Goal: Task Accomplishment & Management: Complete application form

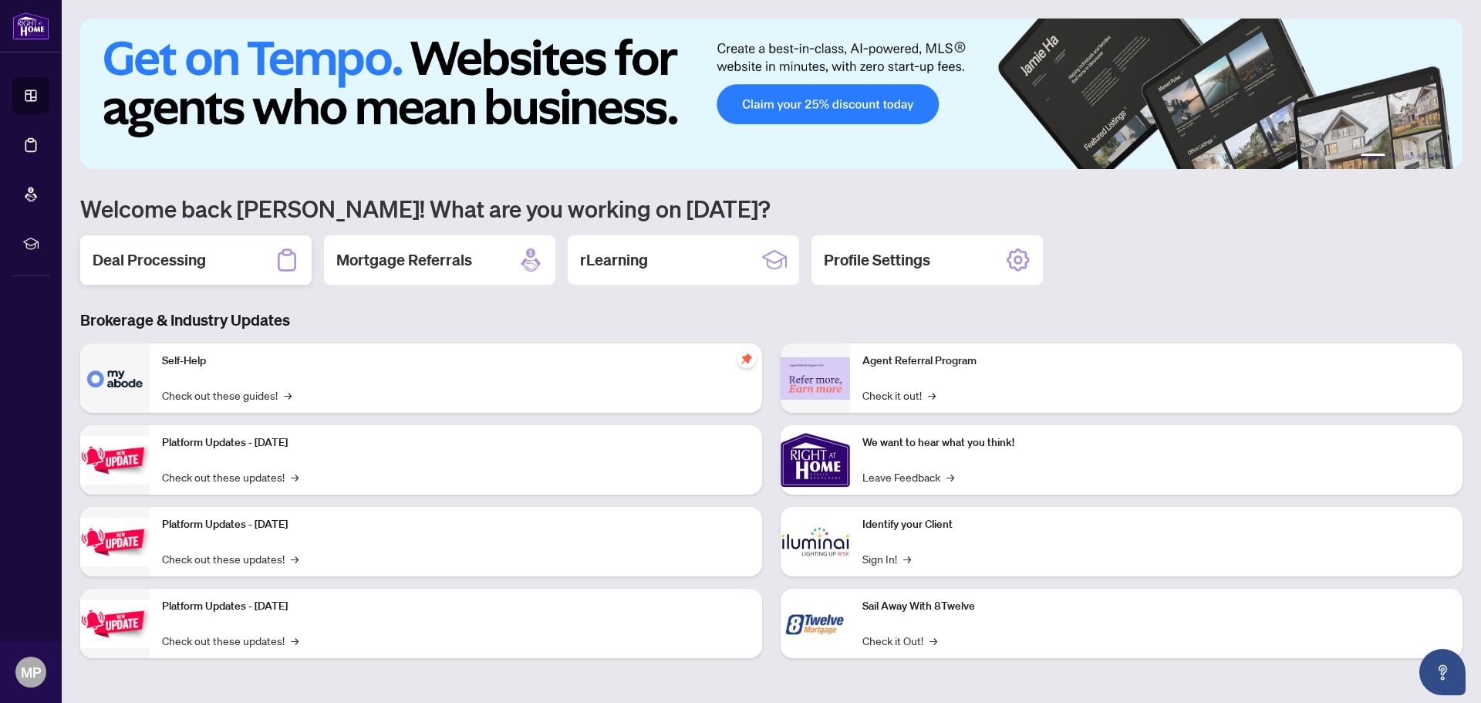
click at [225, 253] on div "Deal Processing" at bounding box center [195, 259] width 231 height 49
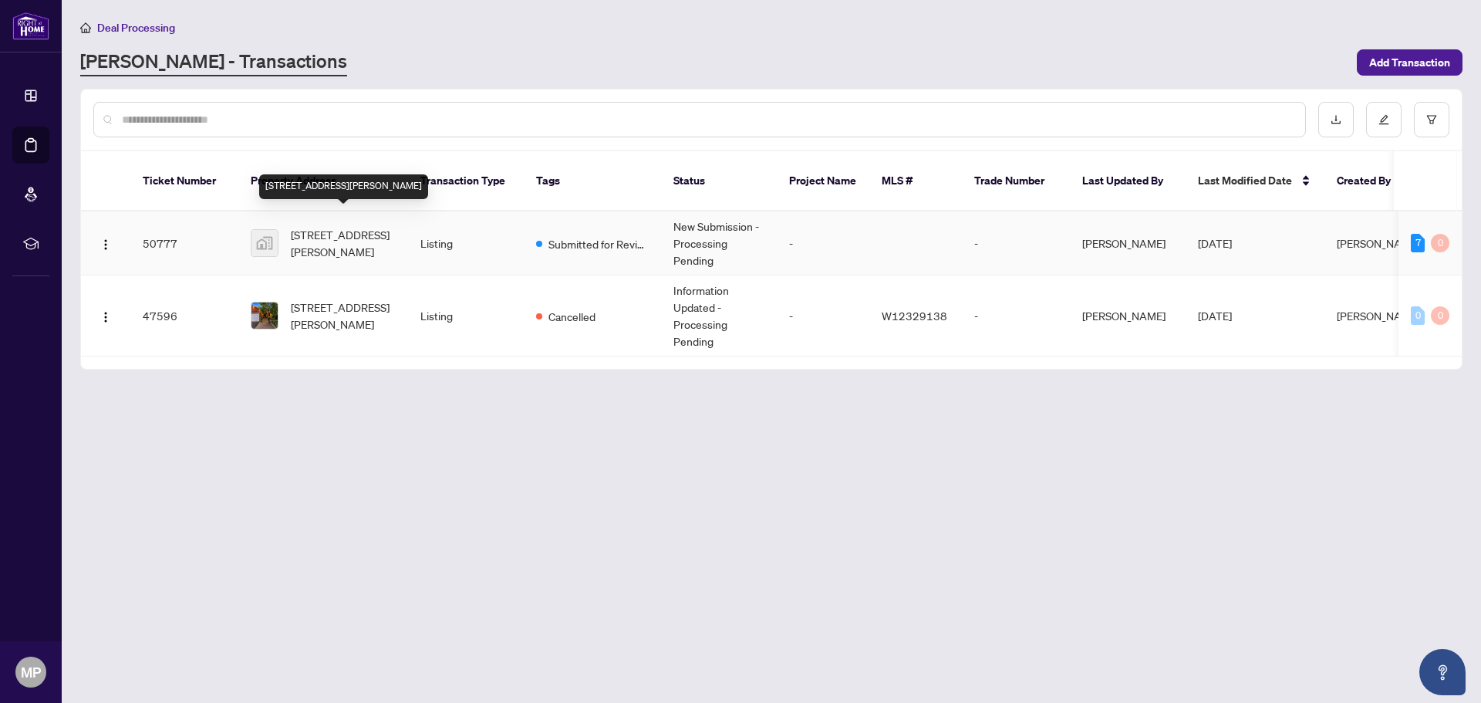
click at [334, 226] on span "[STREET_ADDRESS][PERSON_NAME]" at bounding box center [343, 243] width 105 height 34
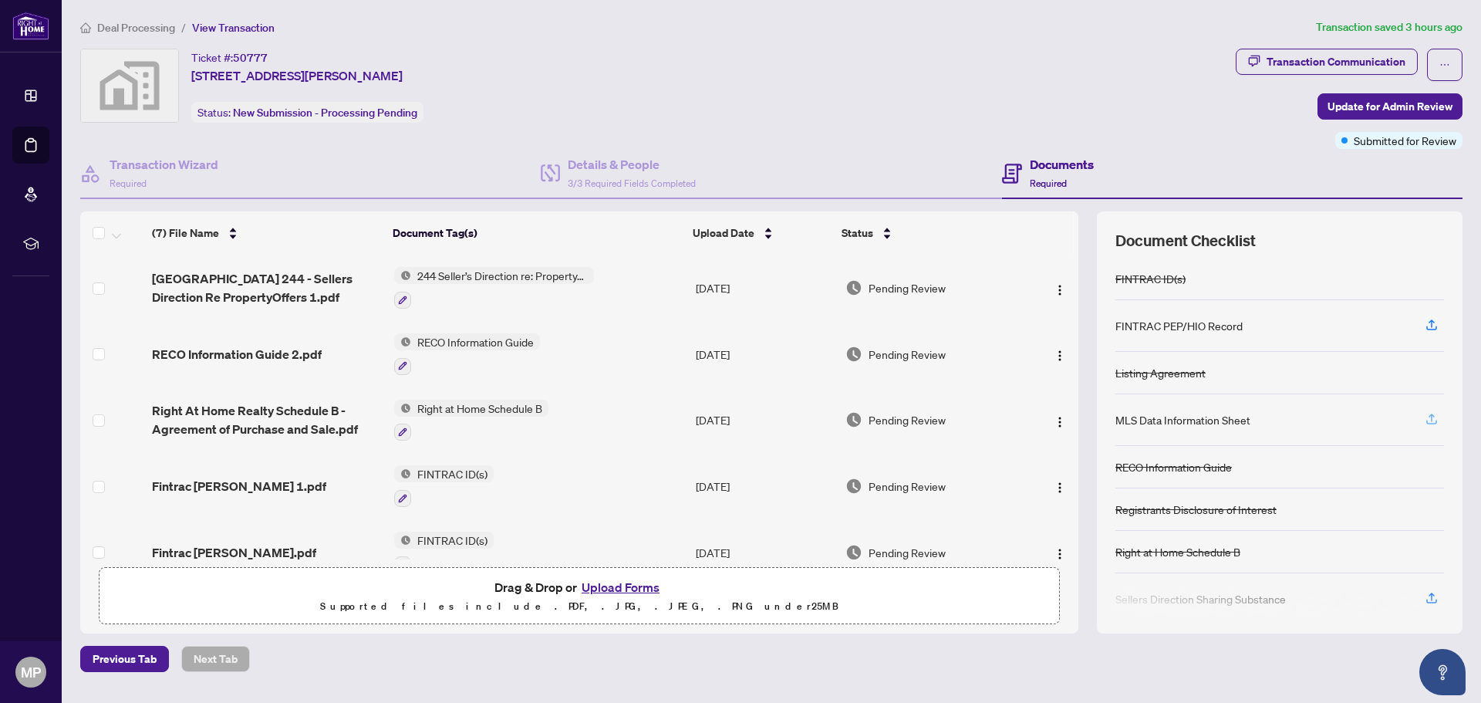
click at [1429, 418] on icon "button" at bounding box center [1432, 419] width 14 height 14
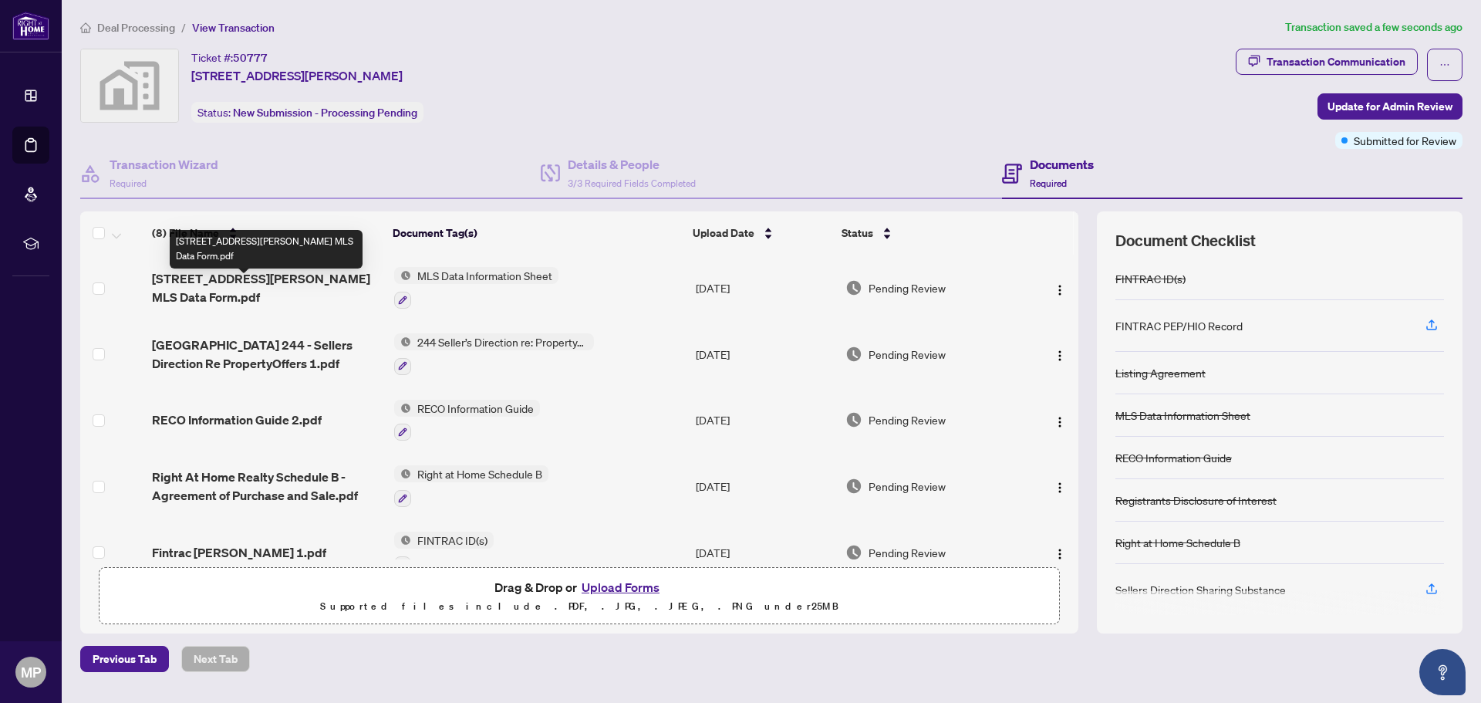
click at [281, 288] on span "230 Poole Dr MLS Data Form.pdf" at bounding box center [266, 287] width 229 height 37
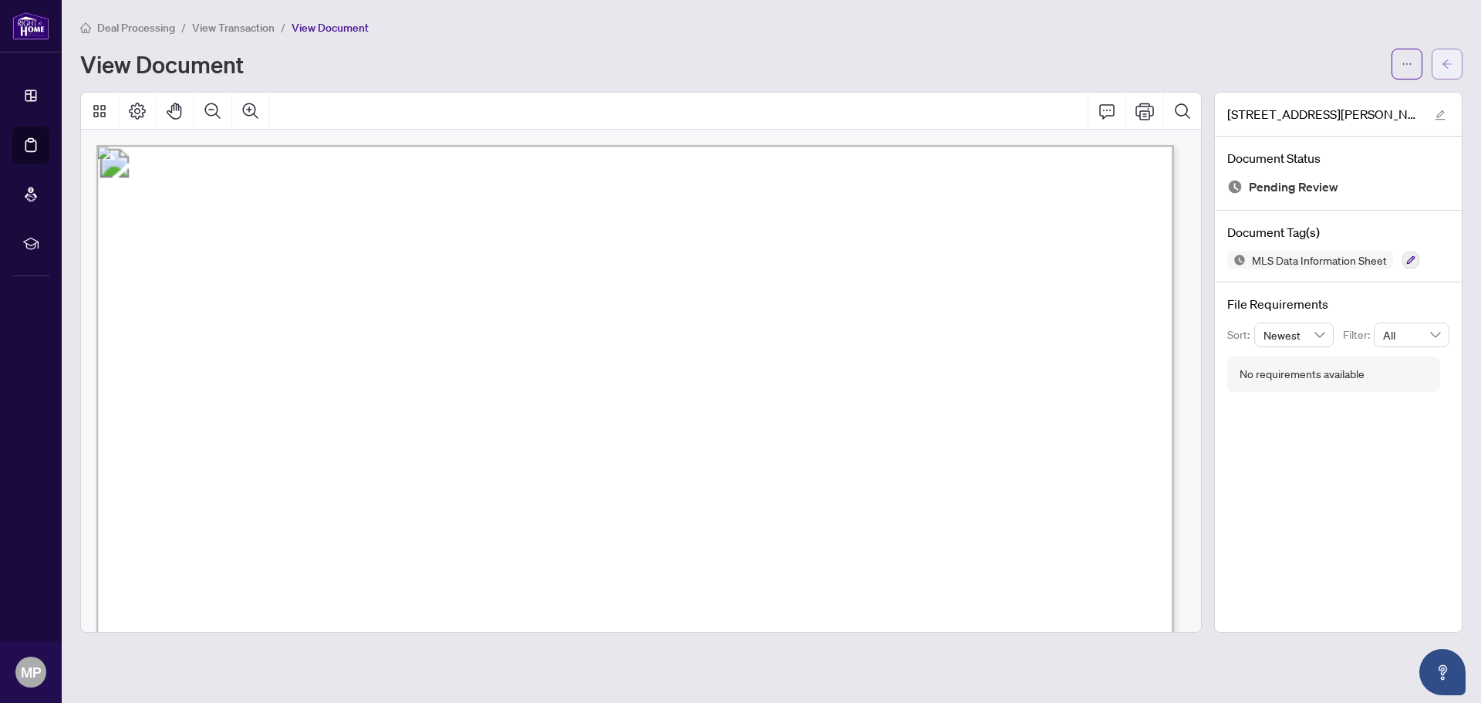
click at [1441, 59] on button "button" at bounding box center [1447, 64] width 31 height 31
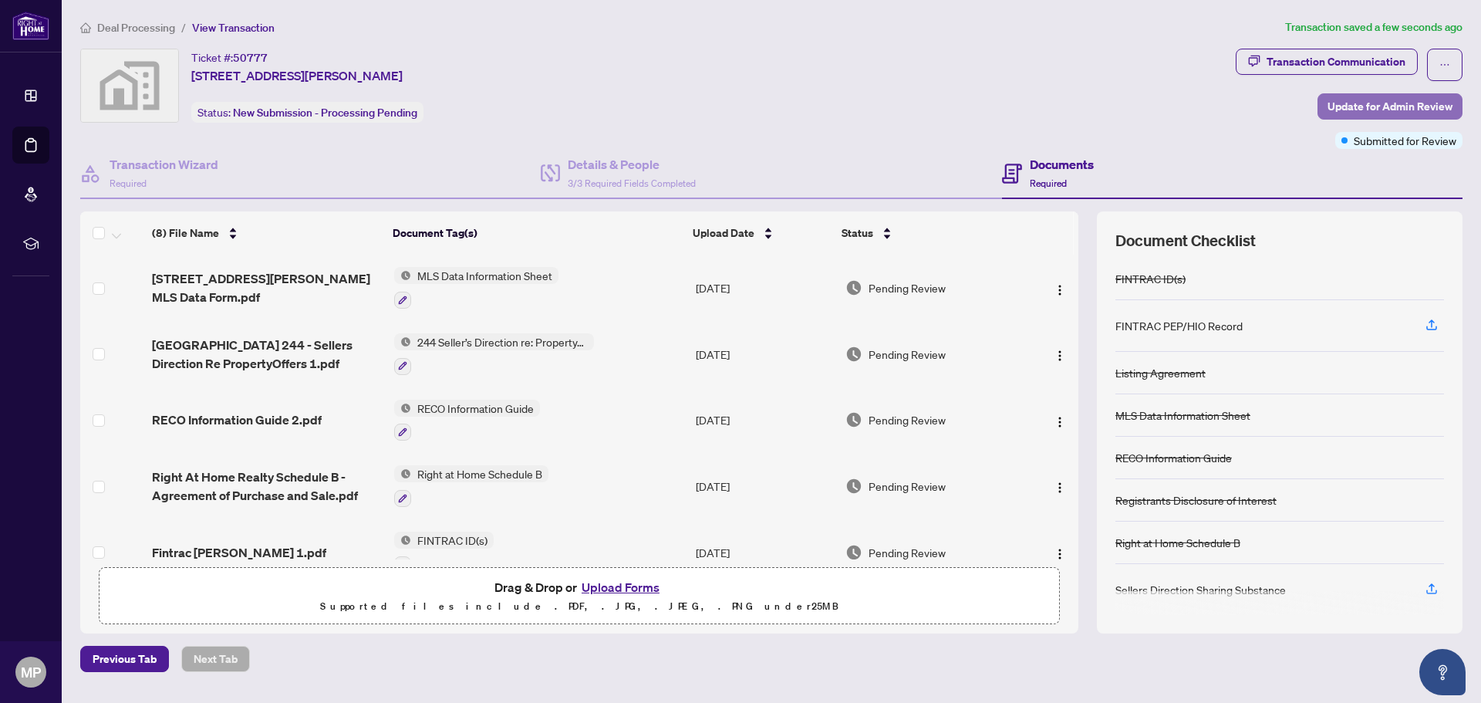
click at [1374, 100] on span "Update for Admin Review" at bounding box center [1389, 106] width 125 height 25
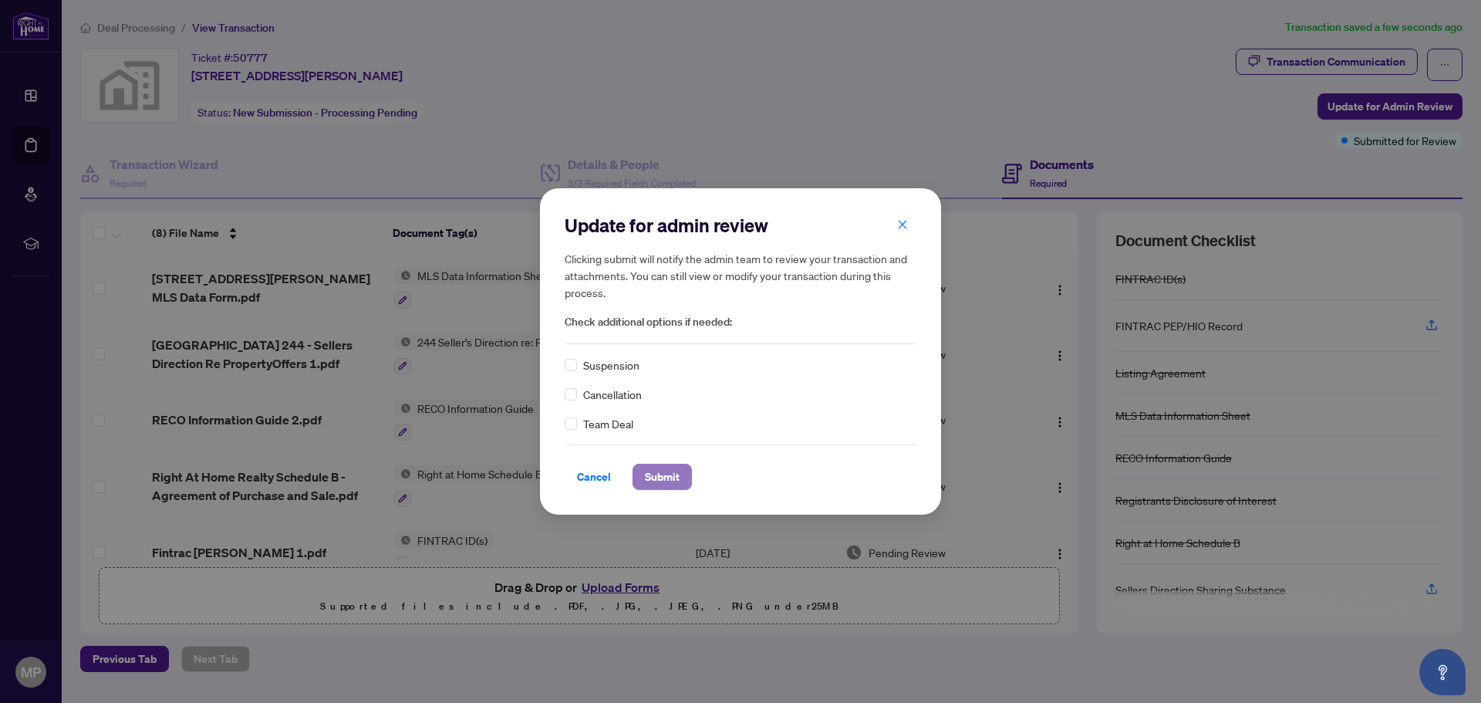
click at [668, 476] on span "Submit" at bounding box center [662, 476] width 35 height 25
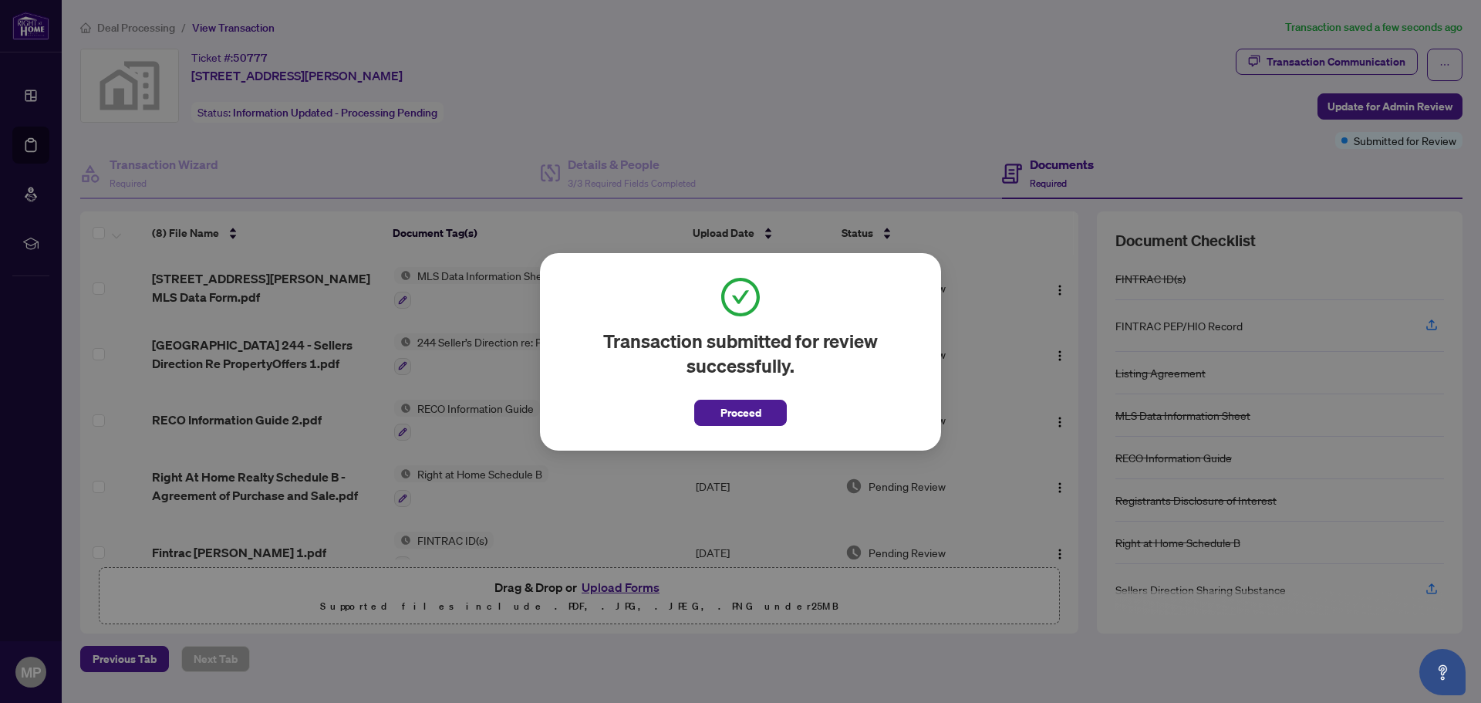
click at [830, 684] on div "Transaction submitted for review successfully. Proceed Cancel OK" at bounding box center [740, 351] width 1481 height 703
click at [940, 85] on div "Transaction submitted for review successfully. Proceed Cancel OK" at bounding box center [740, 351] width 1481 height 703
click at [30, 667] on div "Transaction submitted for review successfully. Proceed Cancel OK" at bounding box center [740, 351] width 1481 height 703
click at [736, 415] on span "Proceed" at bounding box center [740, 412] width 41 height 25
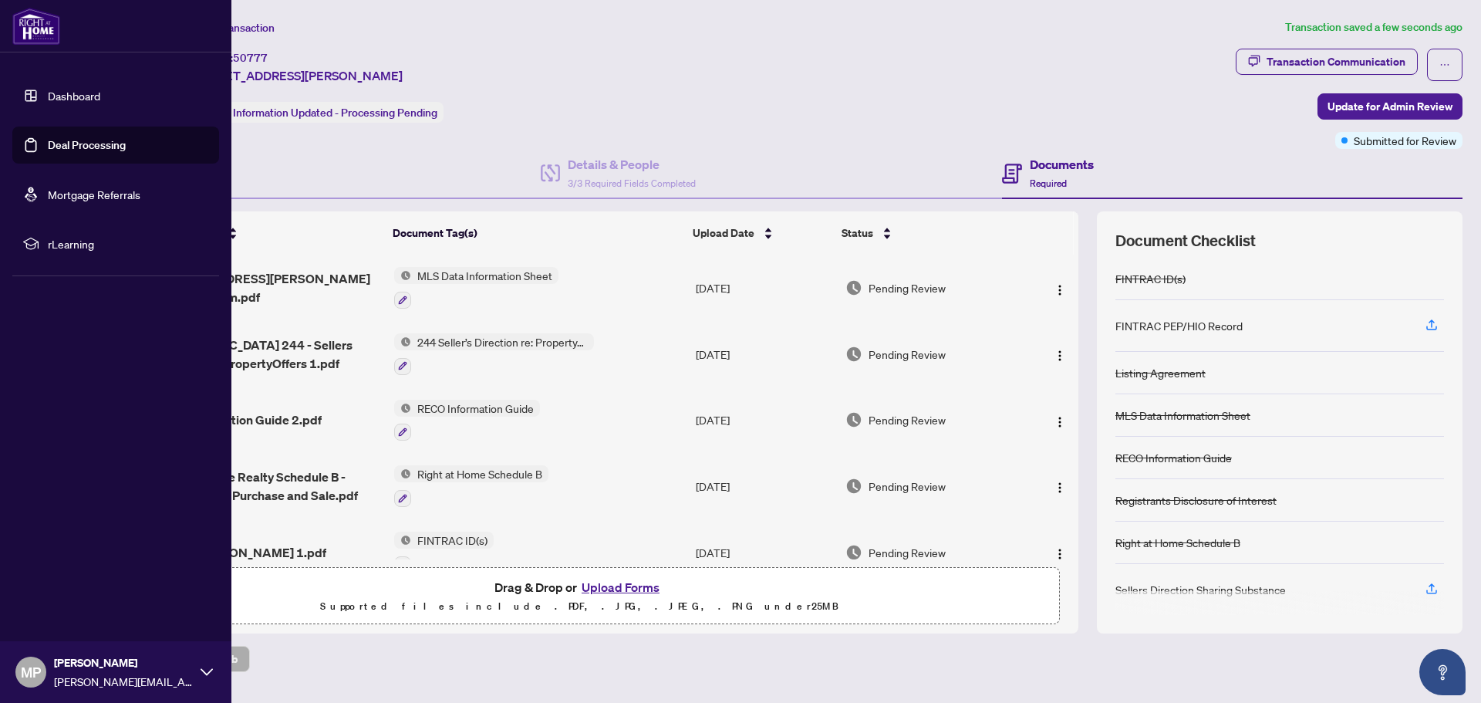
click at [24, 673] on span "MP" at bounding box center [31, 672] width 20 height 22
click at [59, 577] on span "Logout" at bounding box center [62, 580] width 35 height 25
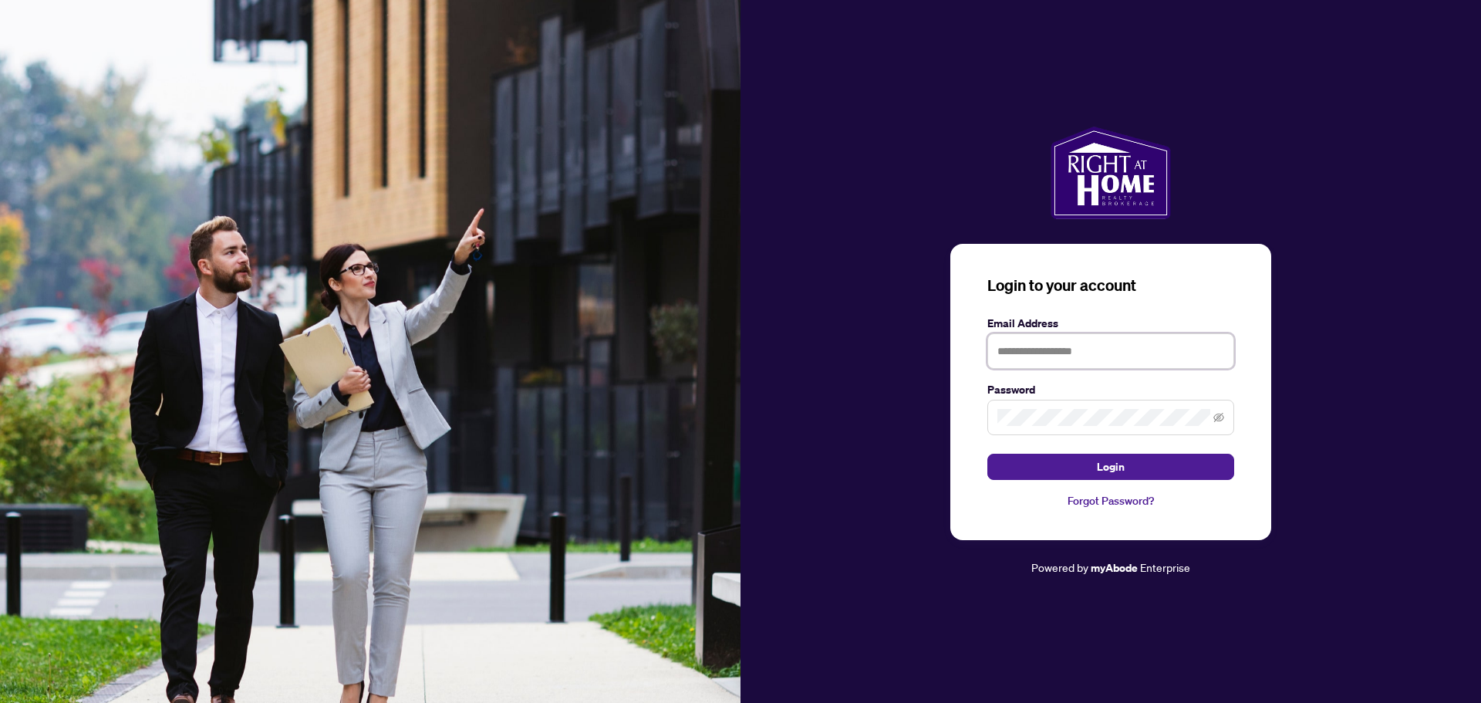
type input "**********"
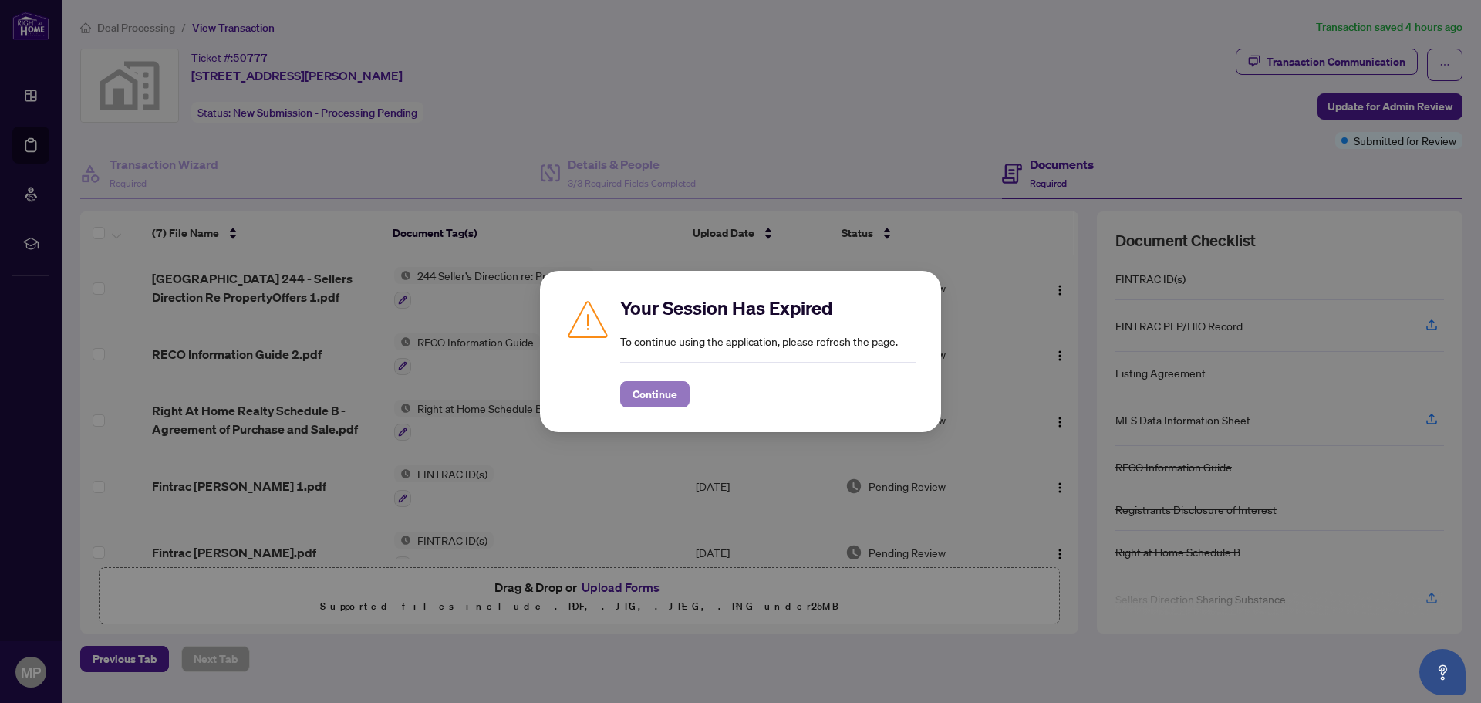
click at [653, 400] on span "Continue" at bounding box center [655, 394] width 45 height 25
